Goal: Task Accomplishment & Management: Complete application form

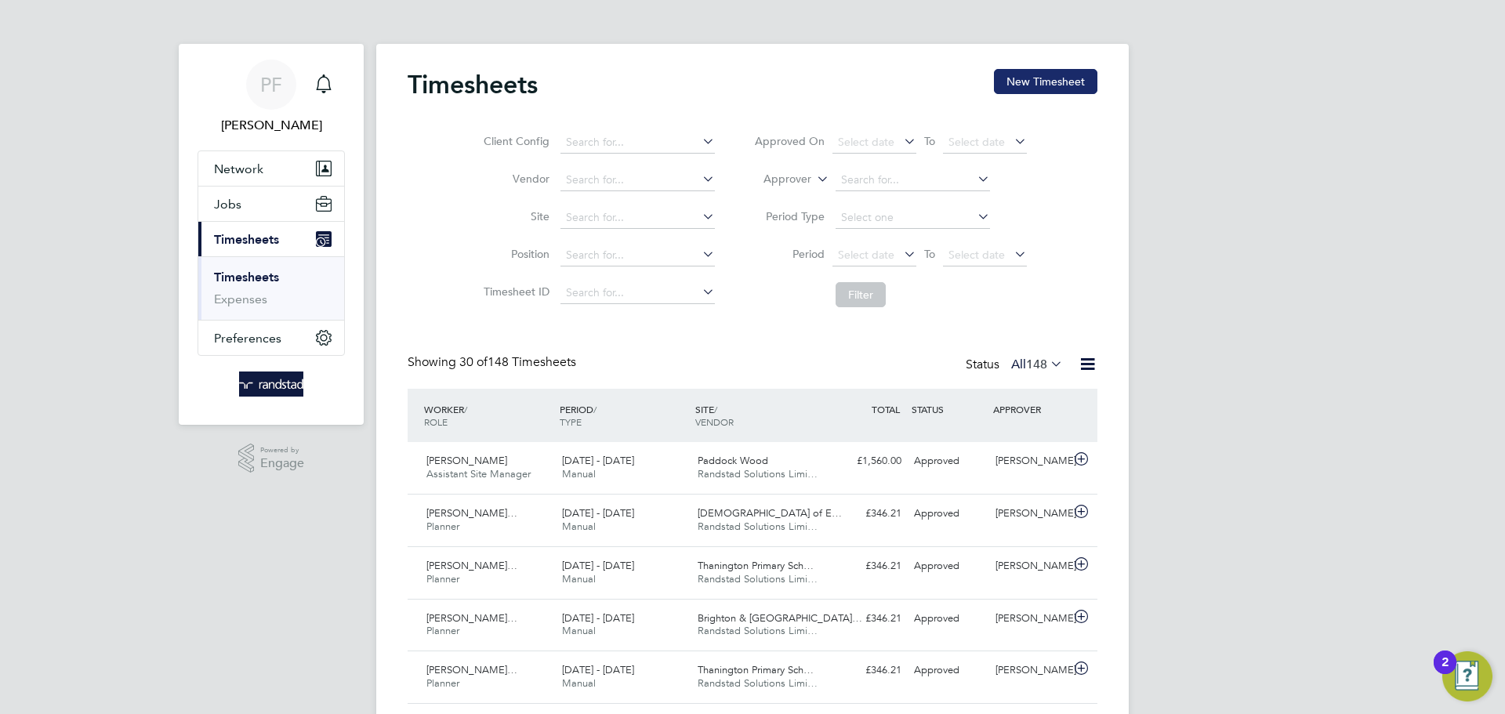
click at [1005, 78] on button "New Timesheet" at bounding box center [1045, 81] width 103 height 25
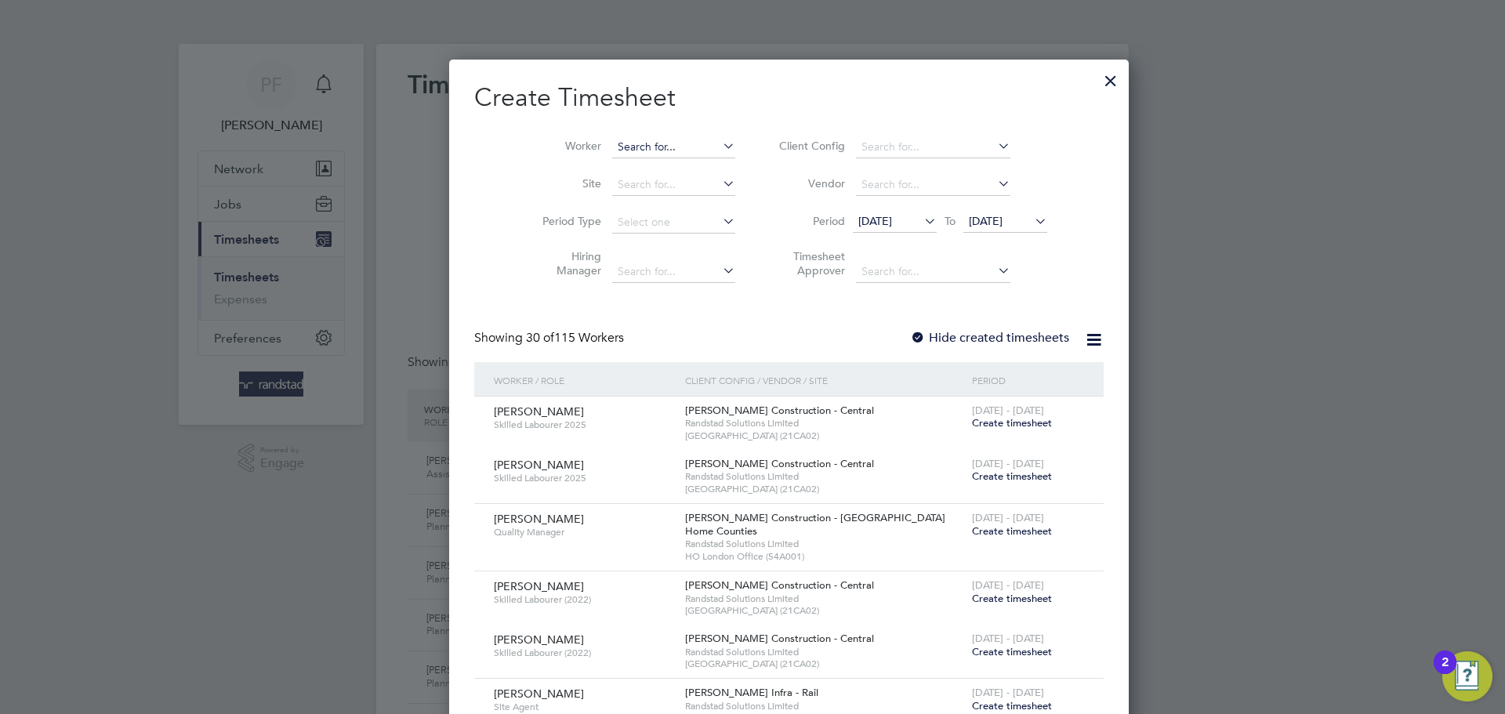
click at [612, 150] on input at bounding box center [673, 147] width 123 height 22
type input "[PERSON_NAME]"
click at [612, 146] on input "Chrisnee" at bounding box center [673, 147] width 123 height 22
click at [631, 171] on li "[PERSON_NAME] [PERSON_NAME]" at bounding box center [715, 168] width 280 height 21
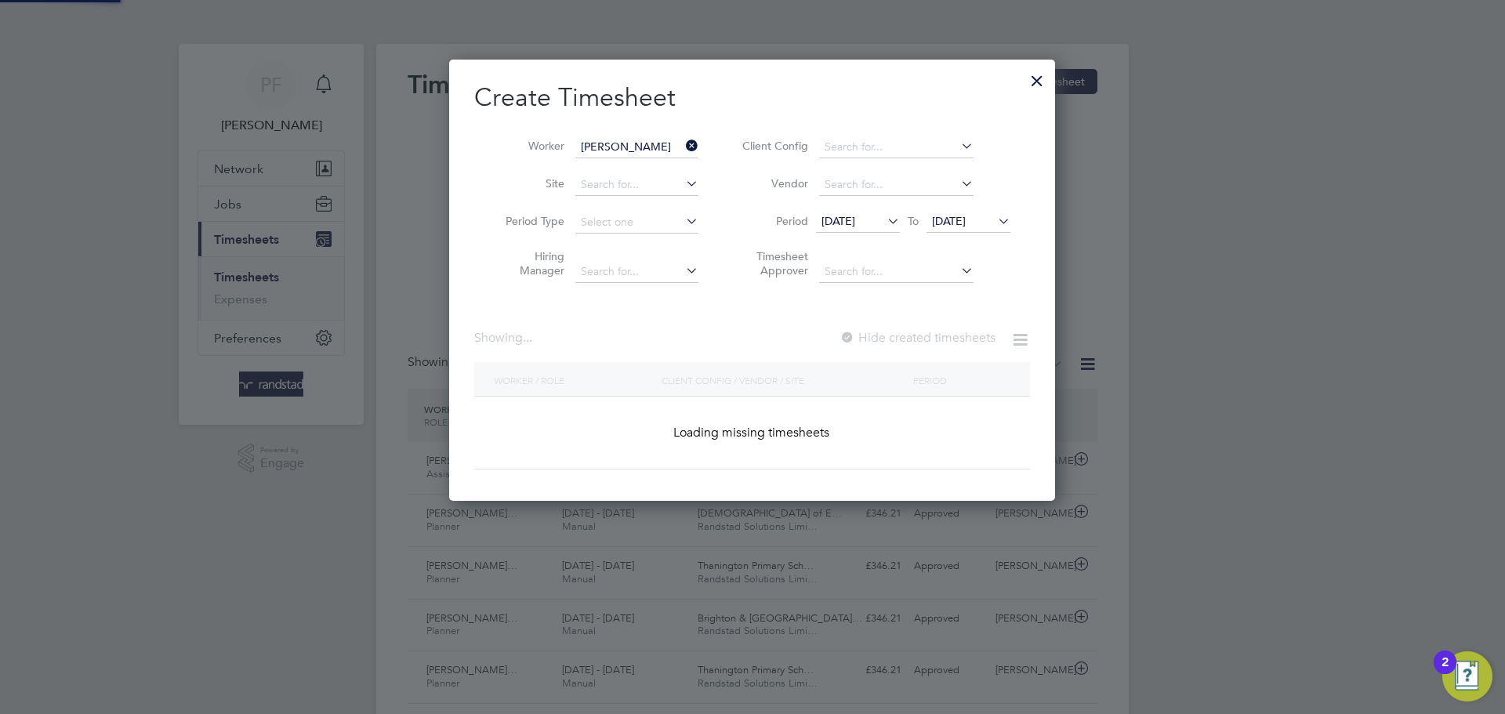
type input "[PERSON_NAME]"
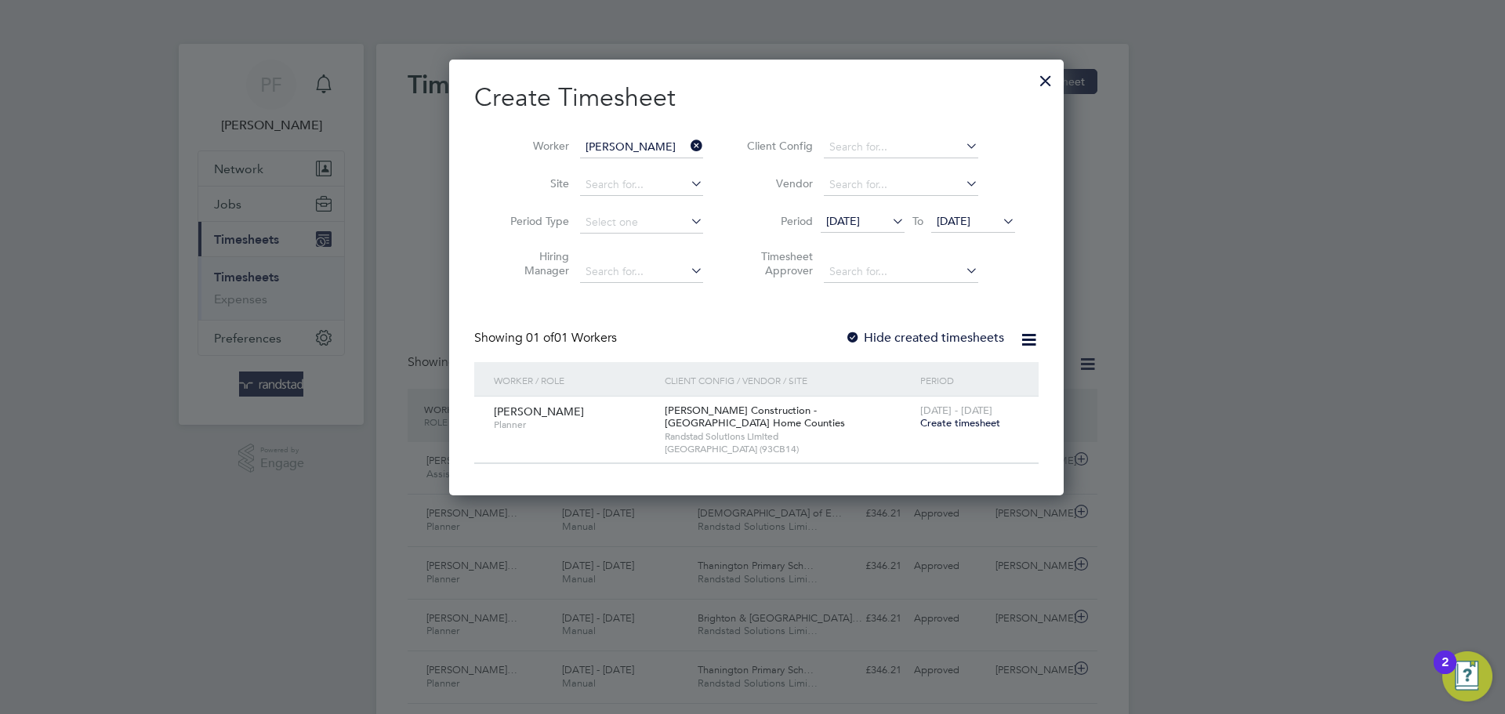
click at [845, 335] on div at bounding box center [853, 339] width 16 height 16
click at [851, 331] on div at bounding box center [853, 339] width 16 height 16
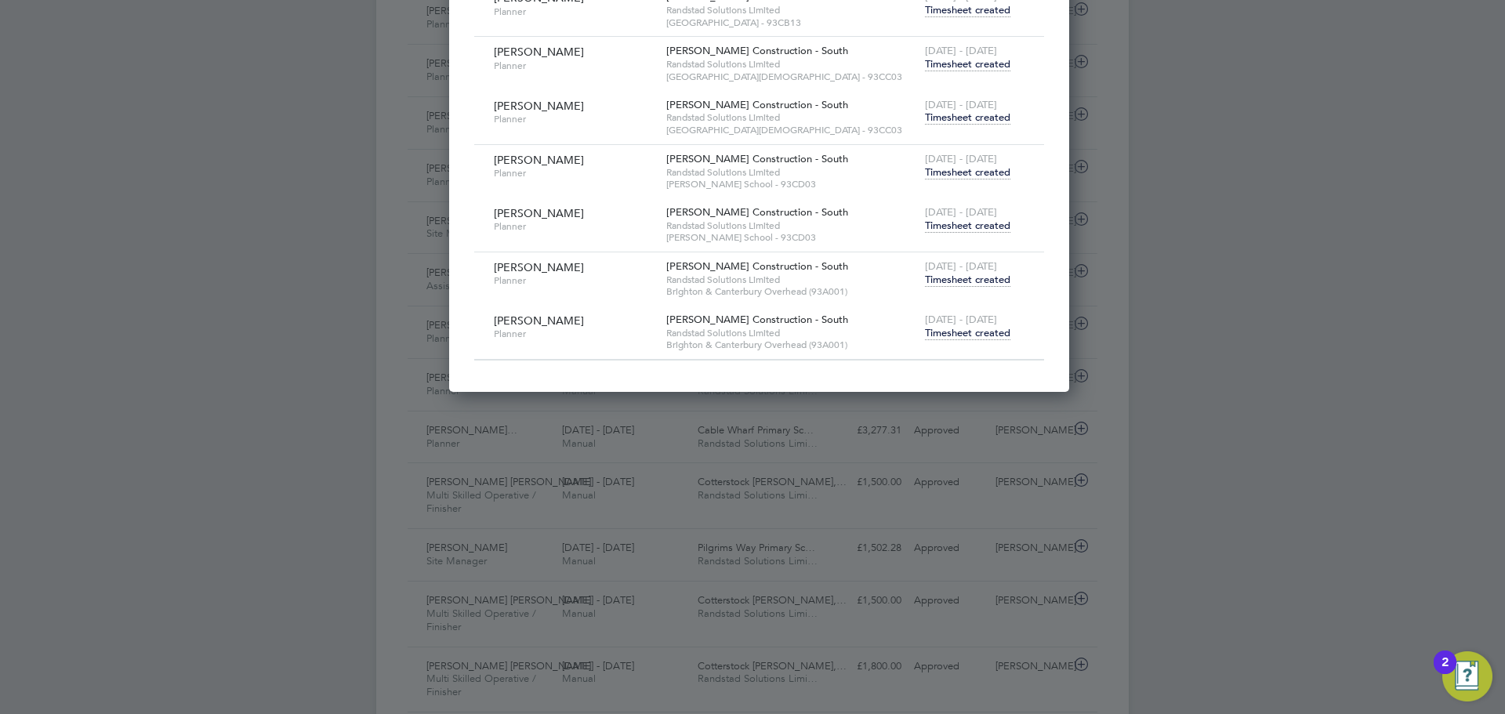
click at [960, 326] on span "Timesheet created" at bounding box center [967, 333] width 85 height 14
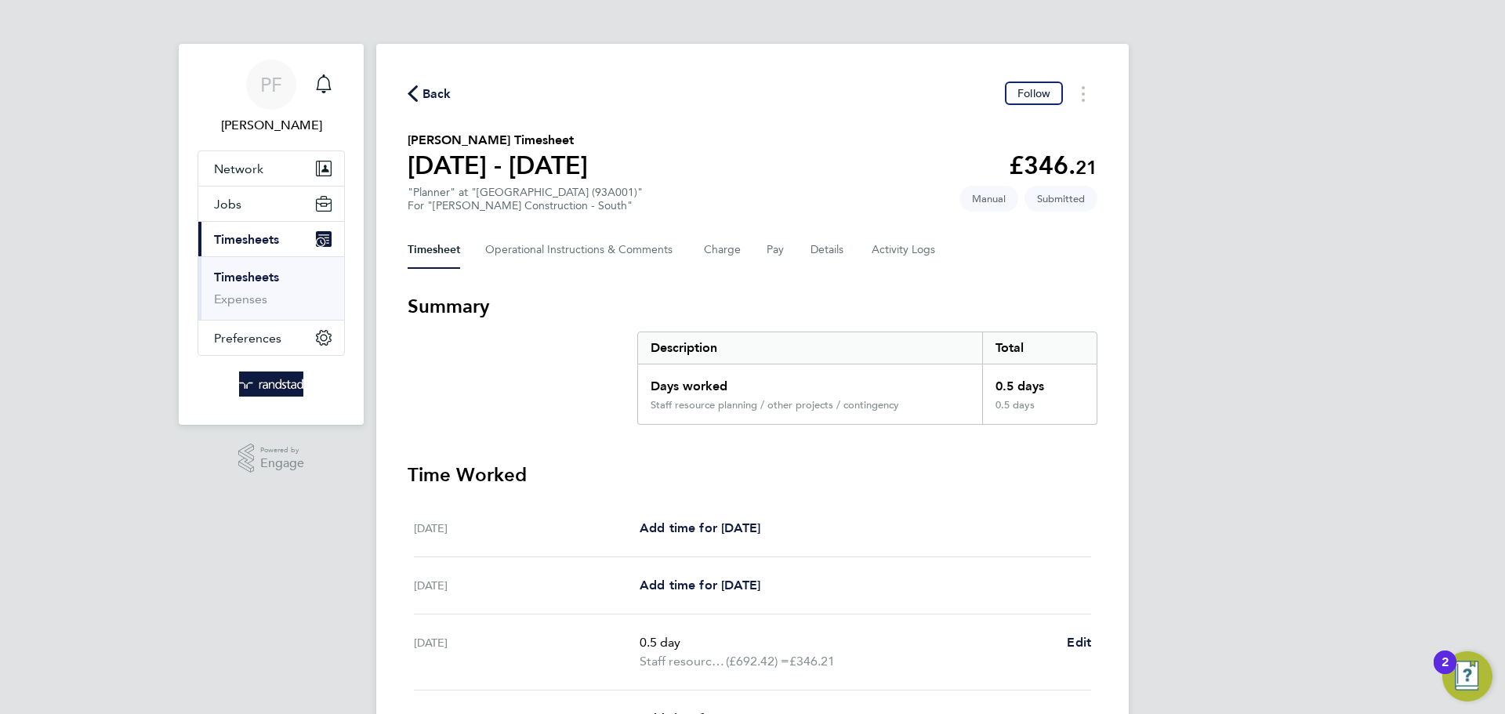
click at [808, 241] on div "Timesheet Operational Instructions & Comments Charge Pay Details Activity Logs" at bounding box center [753, 250] width 690 height 38
click at [811, 241] on button "Details" at bounding box center [829, 250] width 36 height 38
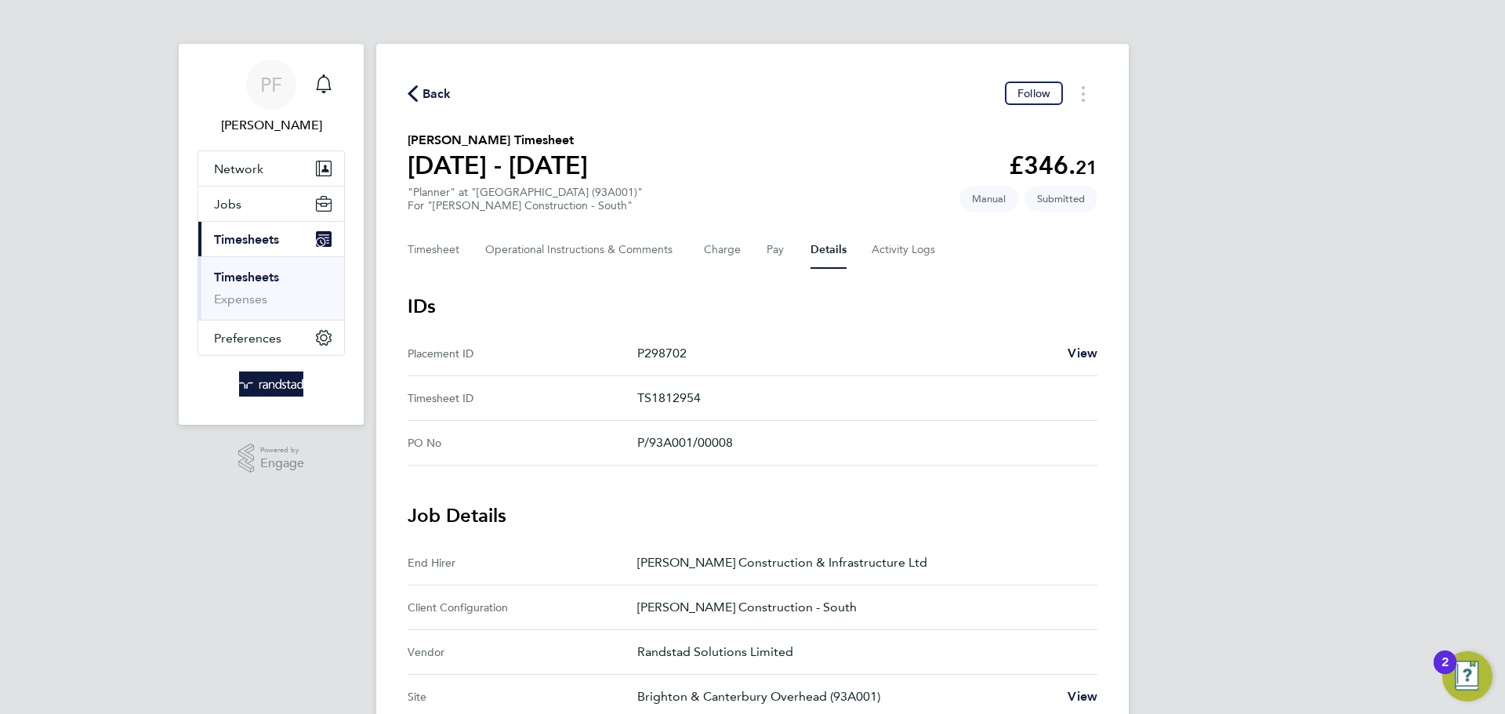
click at [424, 72] on div "Back Follow [PERSON_NAME] Timesheet [DATE] - [DATE] £346. 21 "Planner" at "[GEO…" at bounding box center [752, 631] width 753 height 1175
click at [431, 87] on span "Back" at bounding box center [437, 94] width 29 height 19
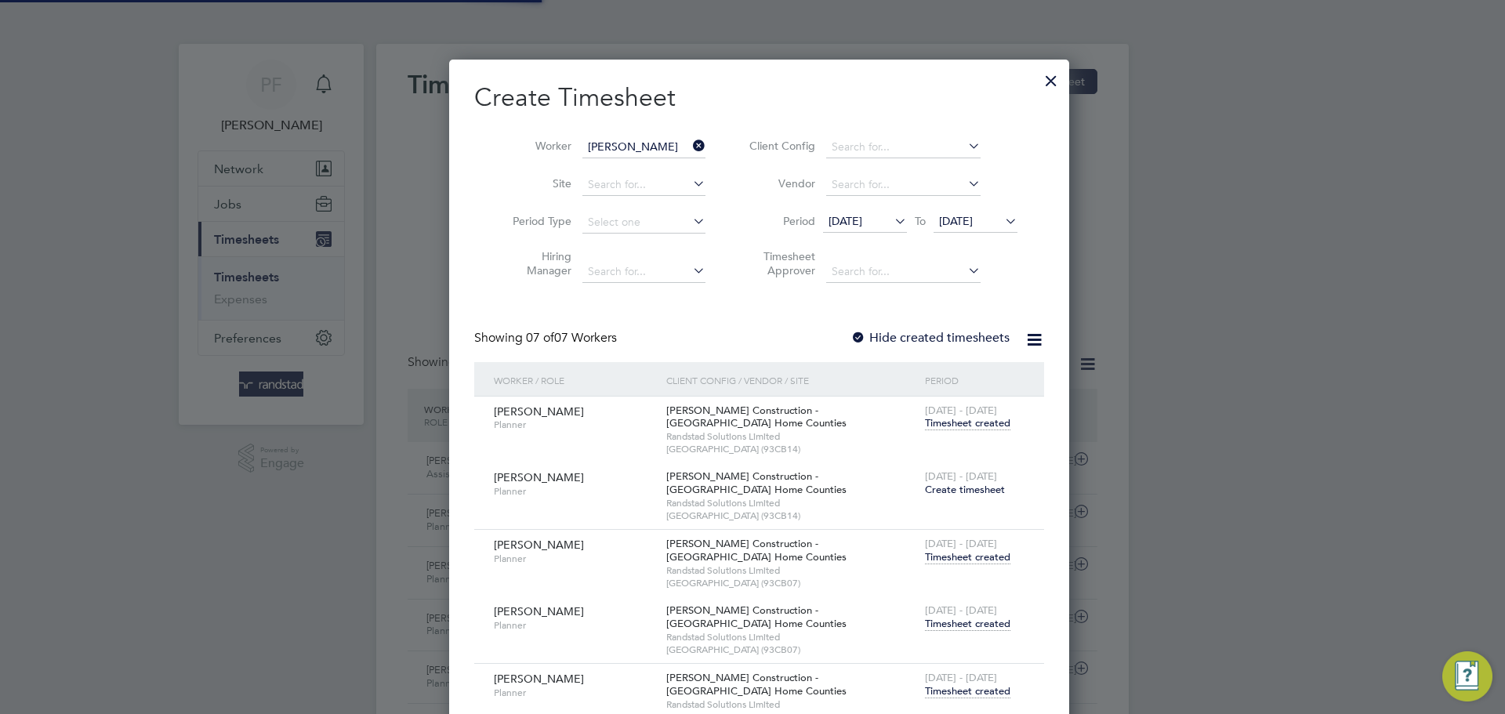
click at [1043, 77] on div at bounding box center [1051, 77] width 28 height 28
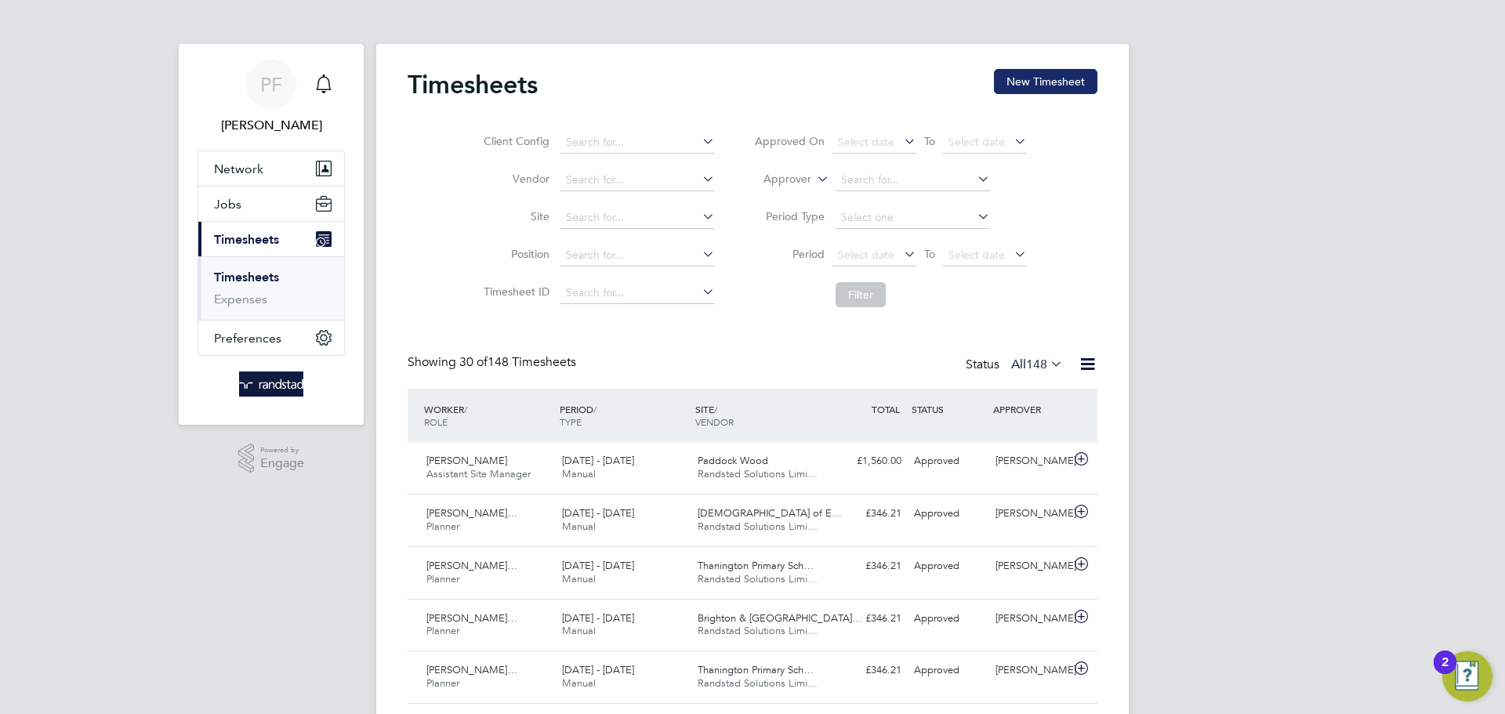
click at [1012, 85] on button "New Timesheet" at bounding box center [1045, 81] width 103 height 25
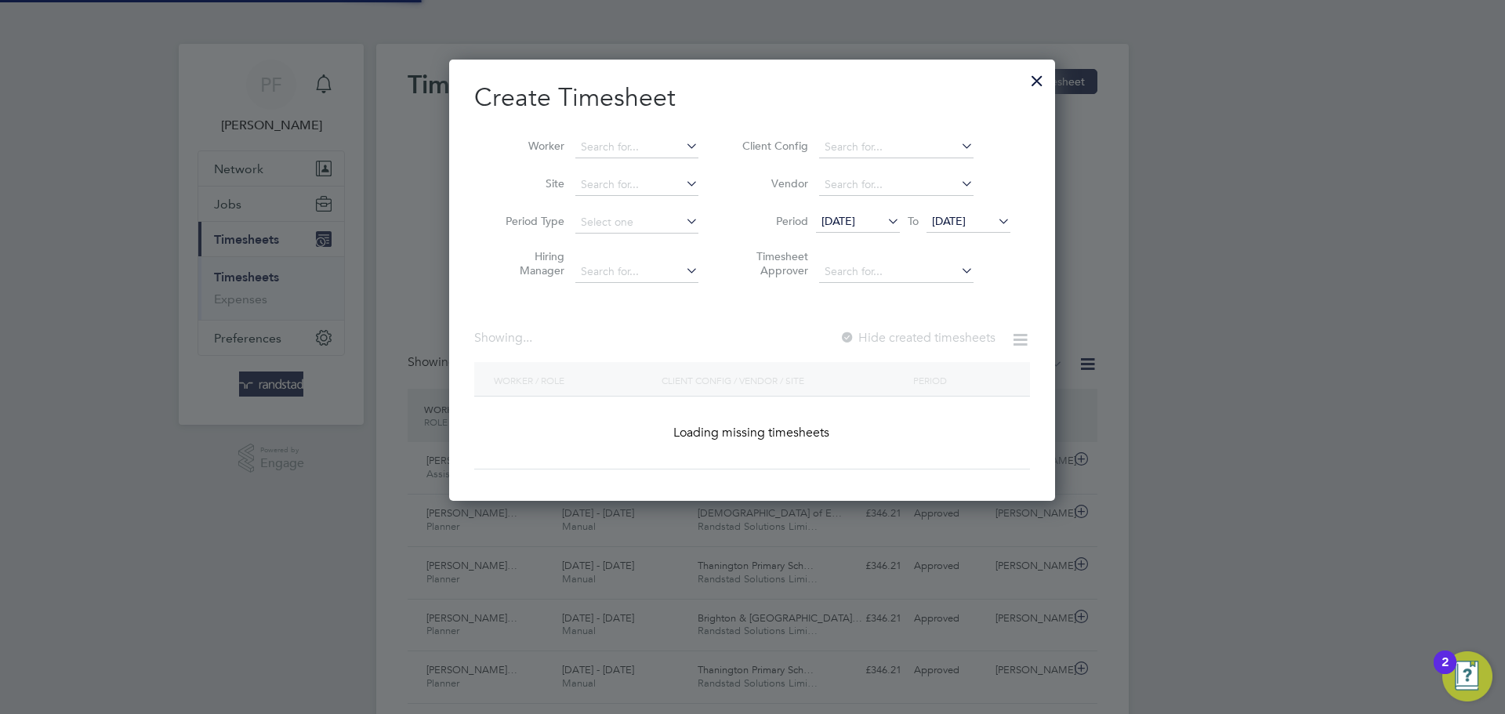
scroll to position [442, 607]
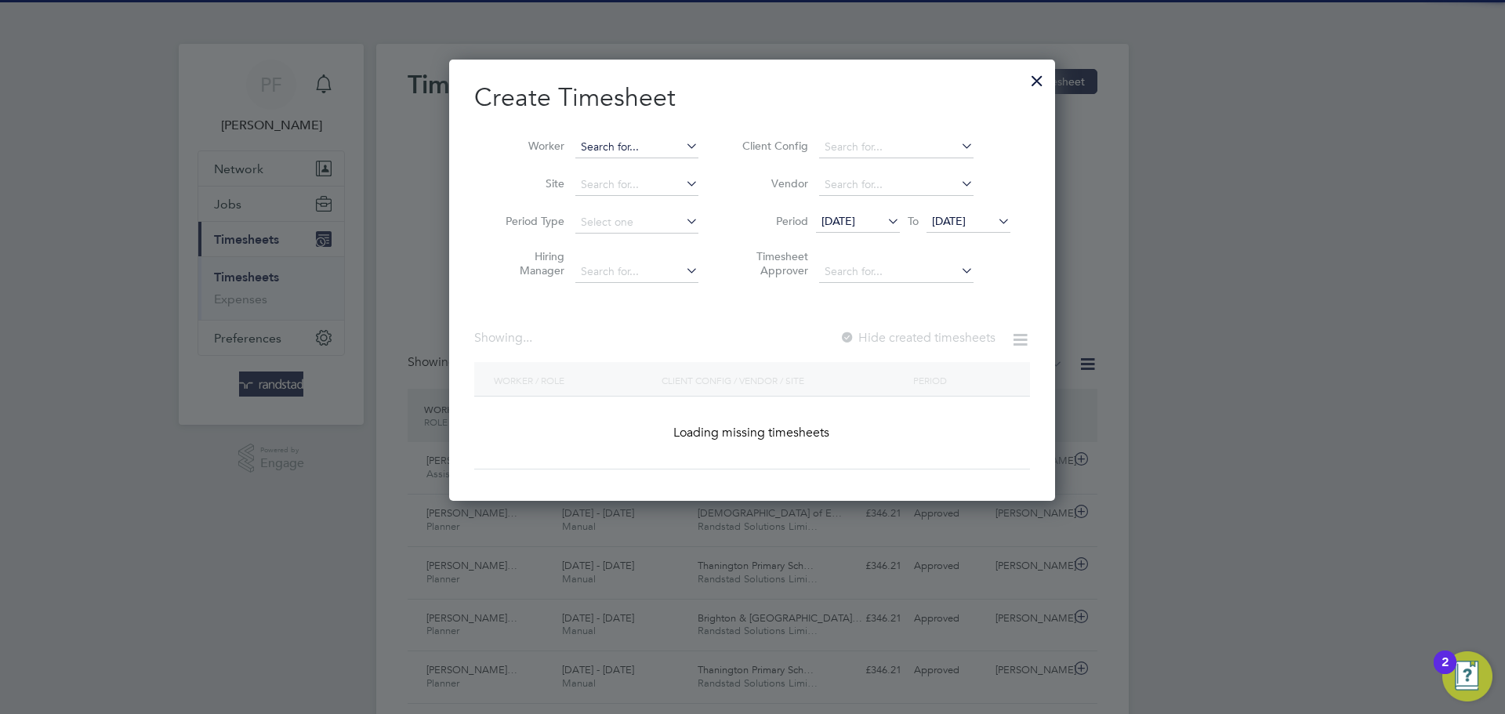
click at [604, 139] on input at bounding box center [636, 147] width 123 height 22
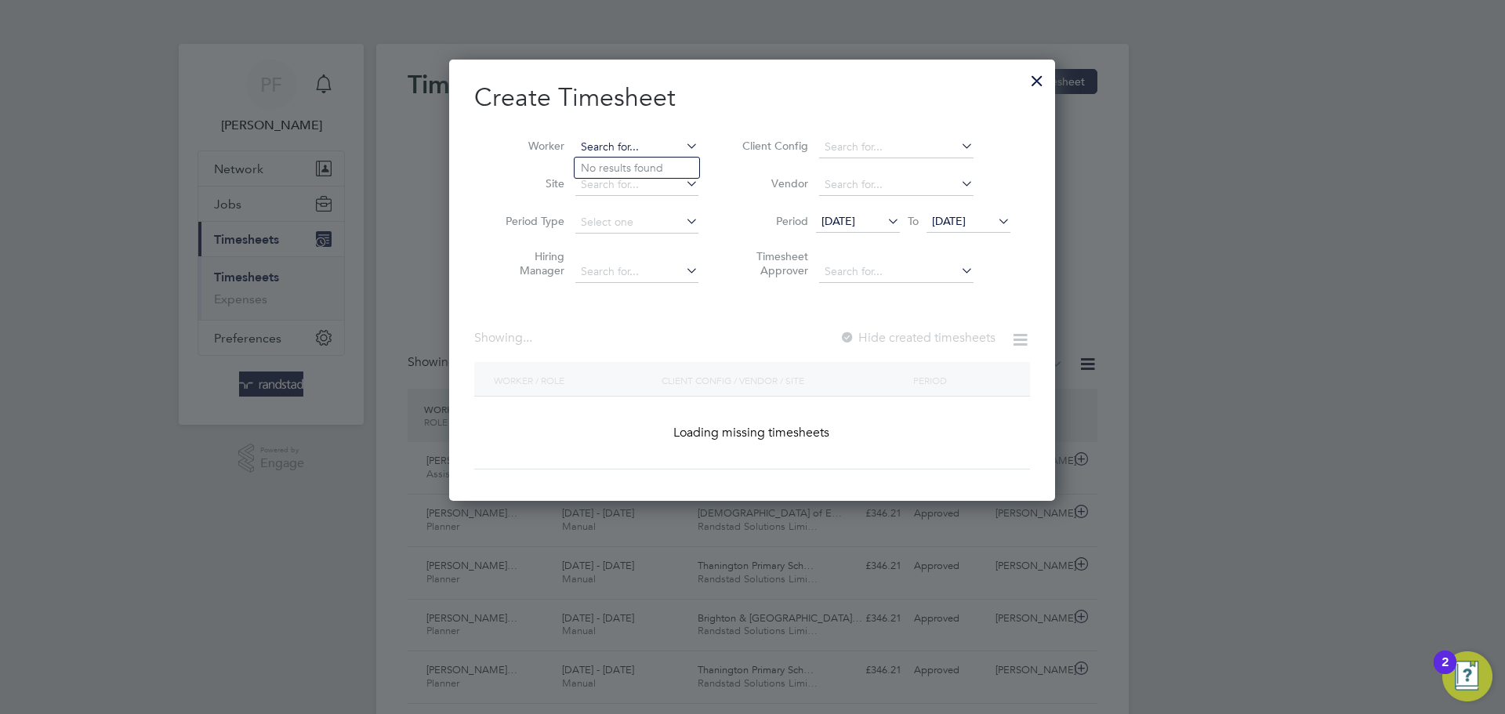
scroll to position [3026, 607]
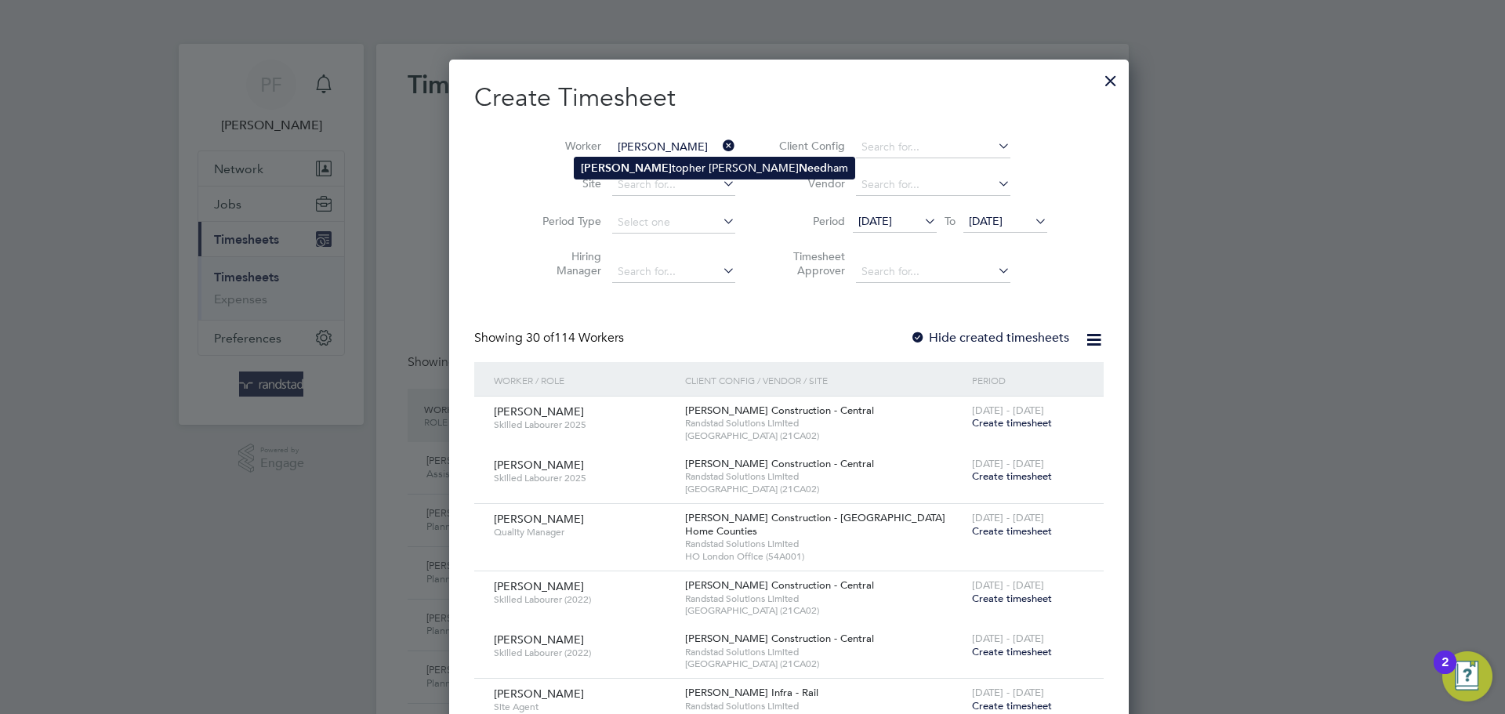
click at [614, 172] on li "[PERSON_NAME] [PERSON_NAME] Need ham" at bounding box center [715, 168] width 280 height 21
type input "[PERSON_NAME]"
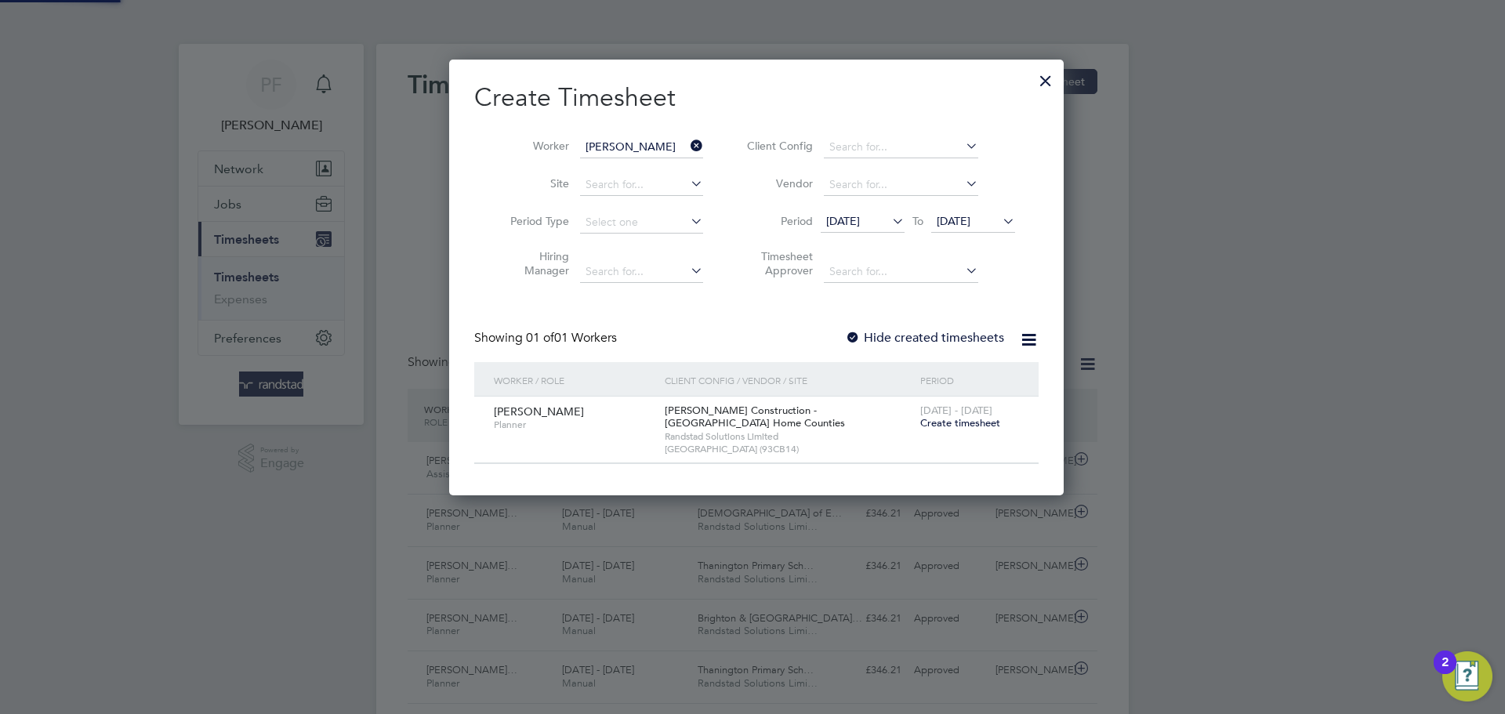
scroll to position [437, 607]
click at [850, 337] on div at bounding box center [853, 339] width 16 height 16
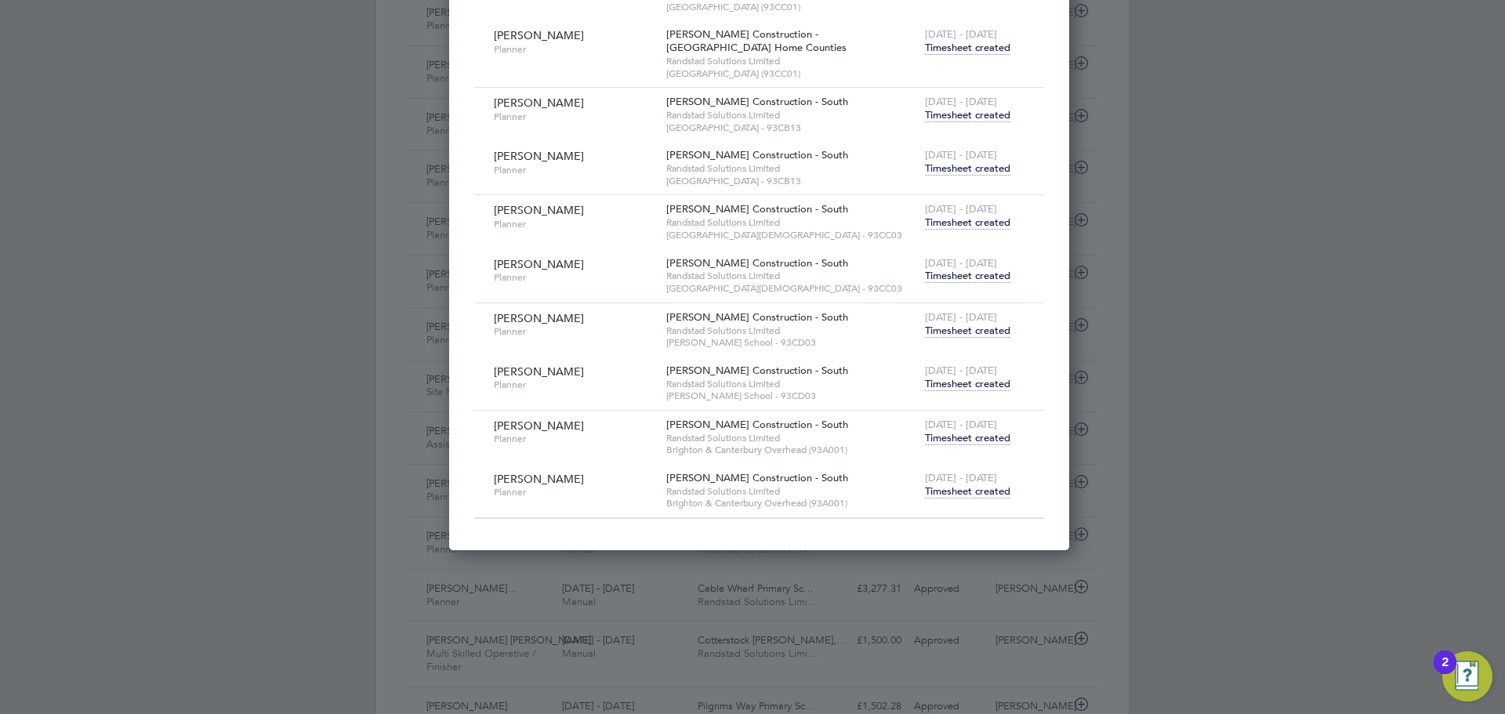
scroll to position [744, 0]
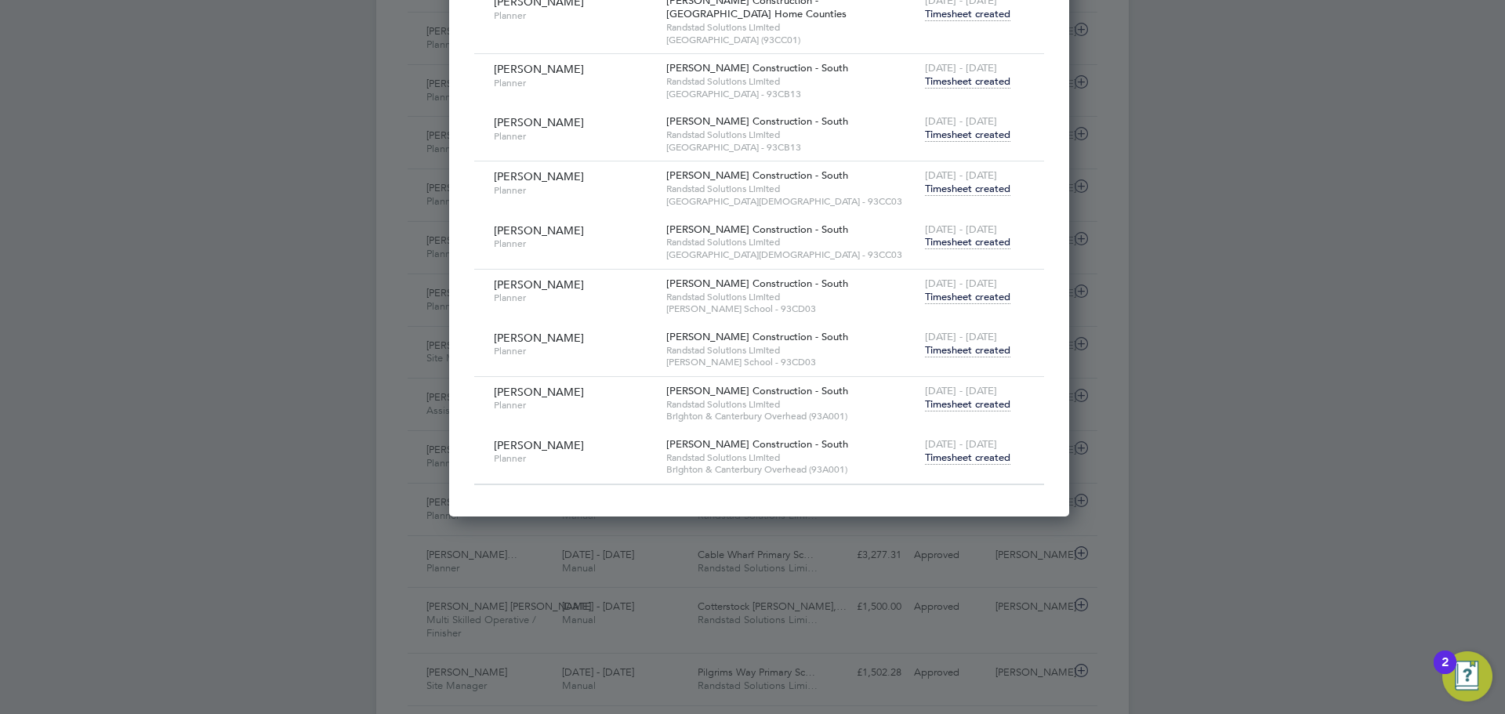
click at [930, 457] on span "Timesheet created" at bounding box center [967, 458] width 85 height 14
